Goal: Find specific page/section: Find specific page/section

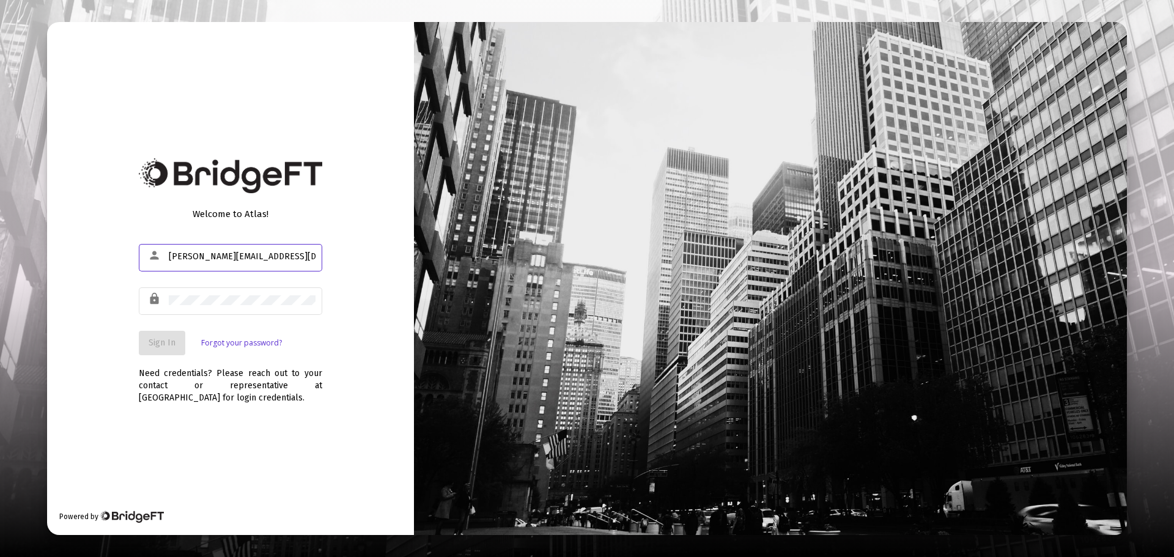
type input "[PERSON_NAME][EMAIL_ADDRESS][DOMAIN_NAME]"
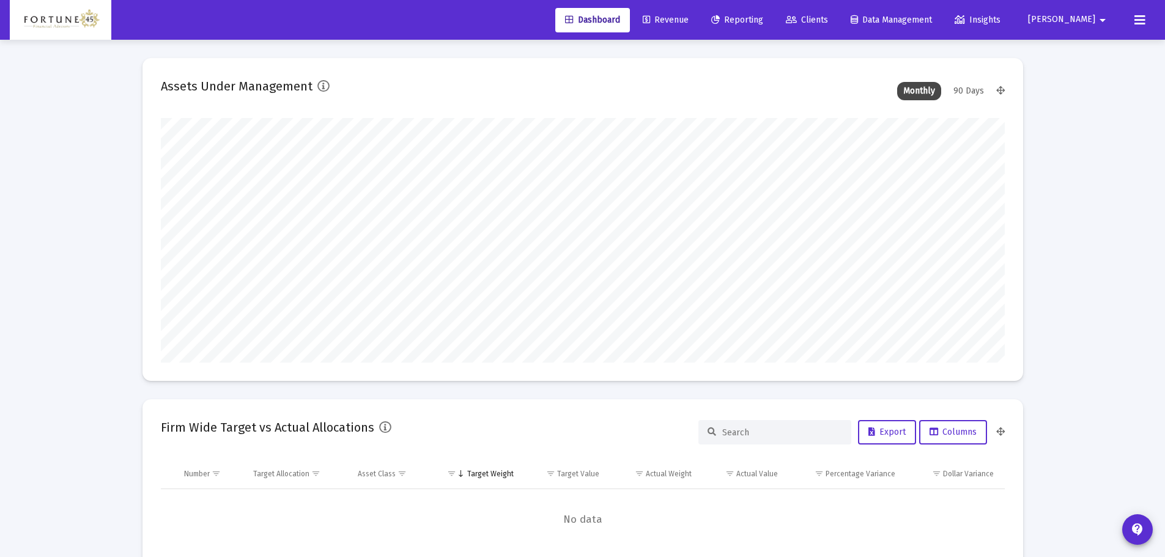
scroll to position [245, 454]
type input "[DATE]"
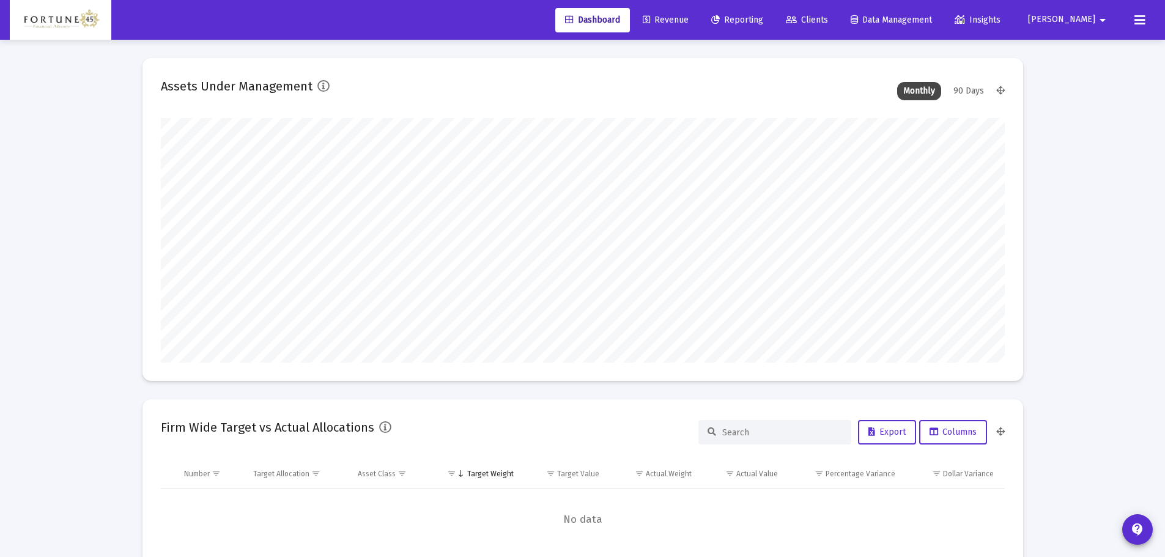
click at [828, 18] on span "Clients" at bounding box center [807, 20] width 42 height 10
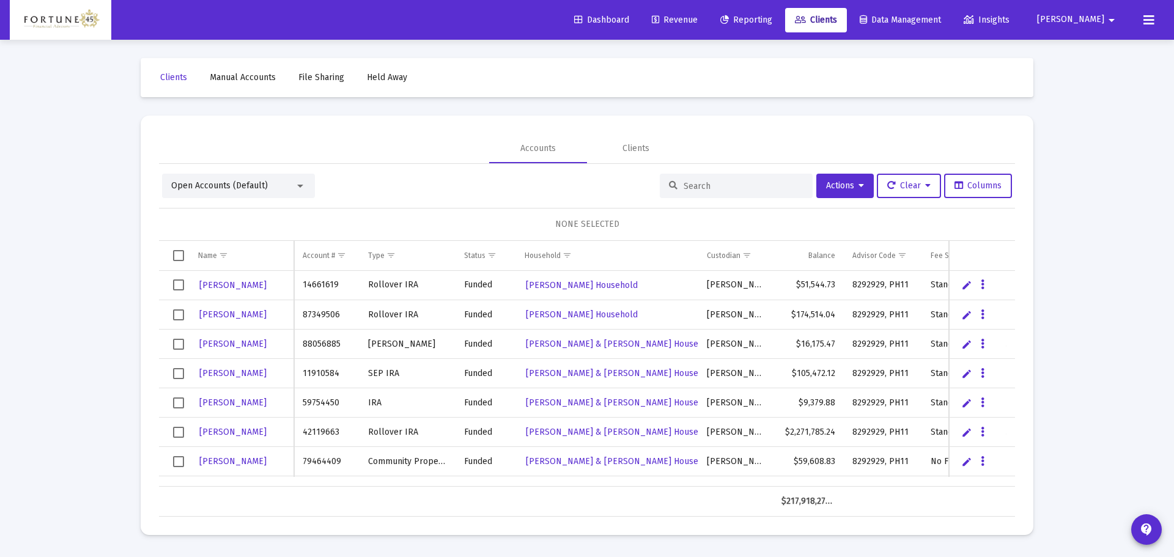
click at [685, 188] on input at bounding box center [744, 186] width 120 height 10
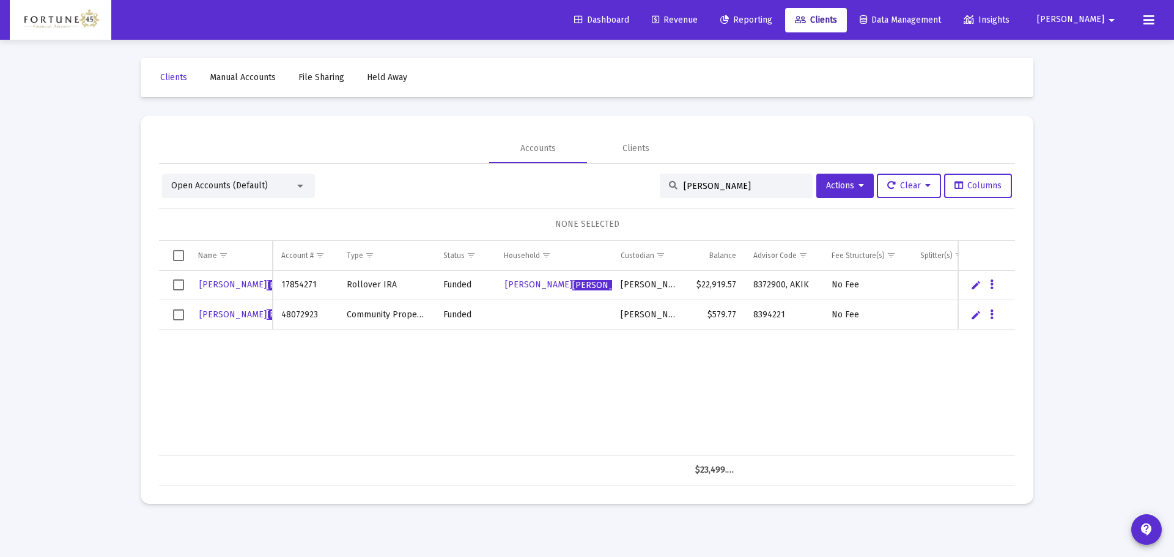
type input "[PERSON_NAME]"
